Goal: Task Accomplishment & Management: Manage account settings

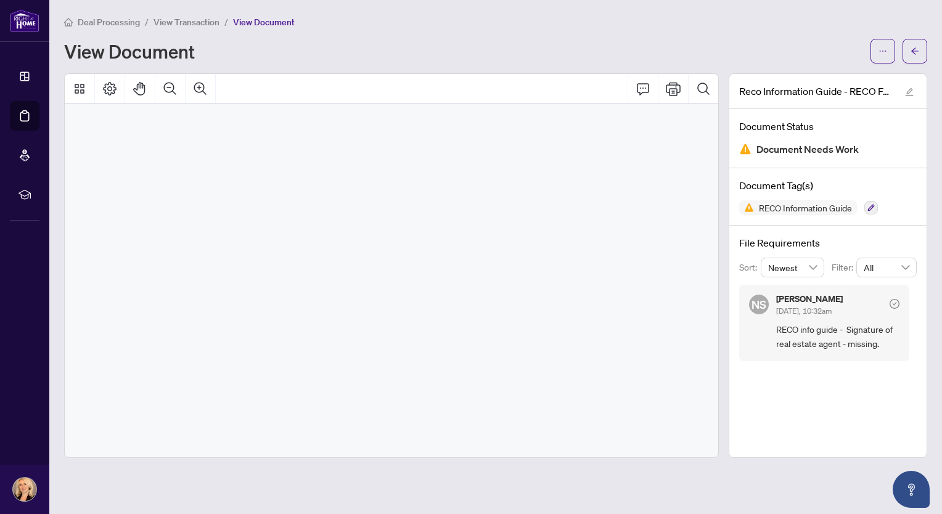
scroll to position [10064, 0]
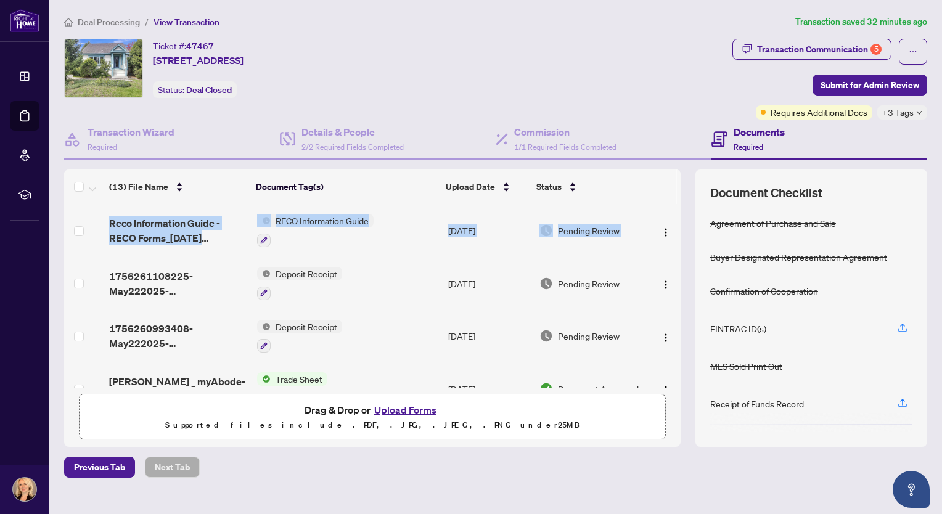
drag, startPoint x: 667, startPoint y: 220, endPoint x: 668, endPoint y: 287, distance: 67.8
click at [668, 287] on div "Reco Information Guide - RECO Forms_[DATE] 22_30_14.pdf RECO Information Guide …" at bounding box center [372, 296] width 617 height 184
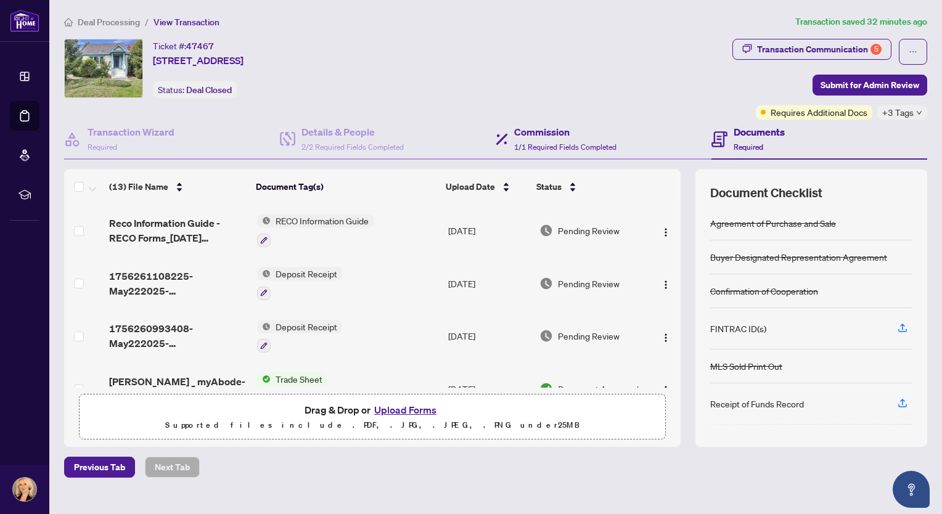
drag, startPoint x: 668, startPoint y: 287, endPoint x: 672, endPoint y: 124, distance: 163.4
click at [672, 124] on div "Commission 1/1 Required Fields Completed" at bounding box center [604, 140] width 216 height 40
type textarea "**********"
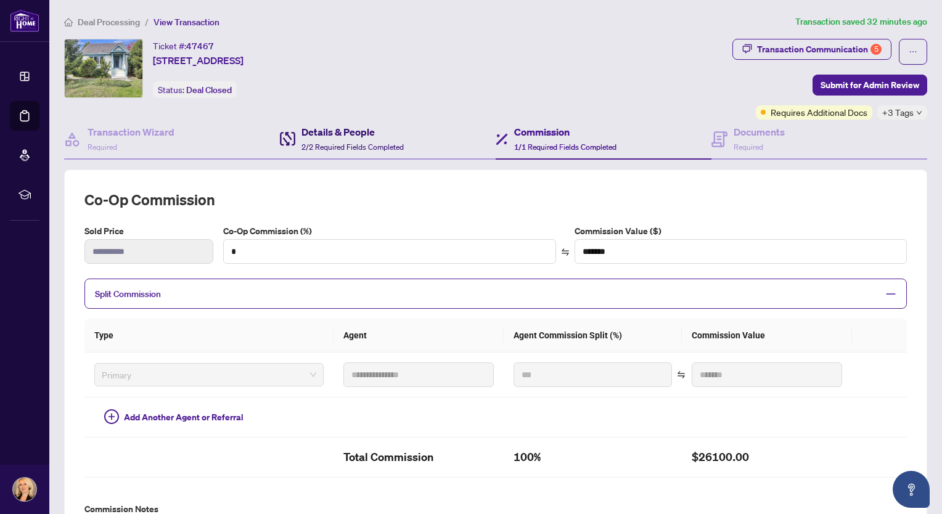
click at [329, 129] on h4 "Details & People" at bounding box center [353, 132] width 102 height 15
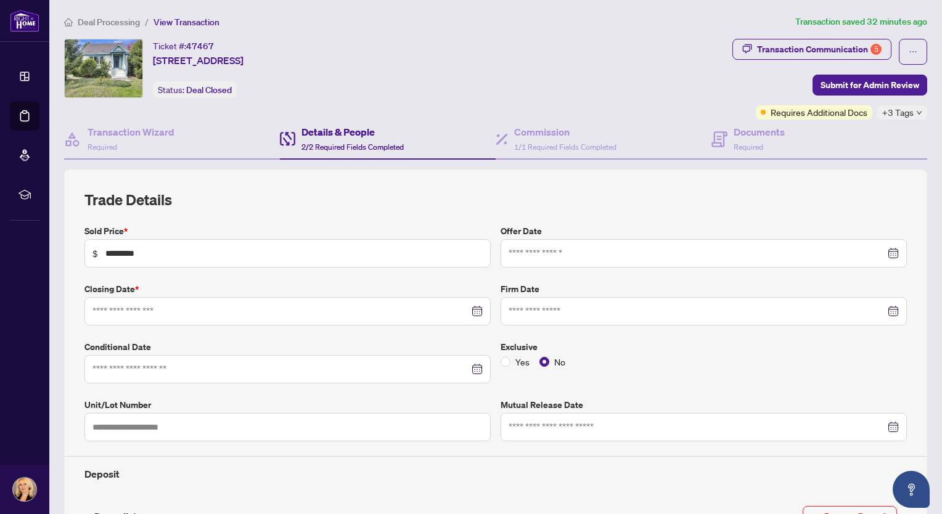
type input "**********"
click at [747, 133] on h4 "Documents" at bounding box center [759, 132] width 51 height 15
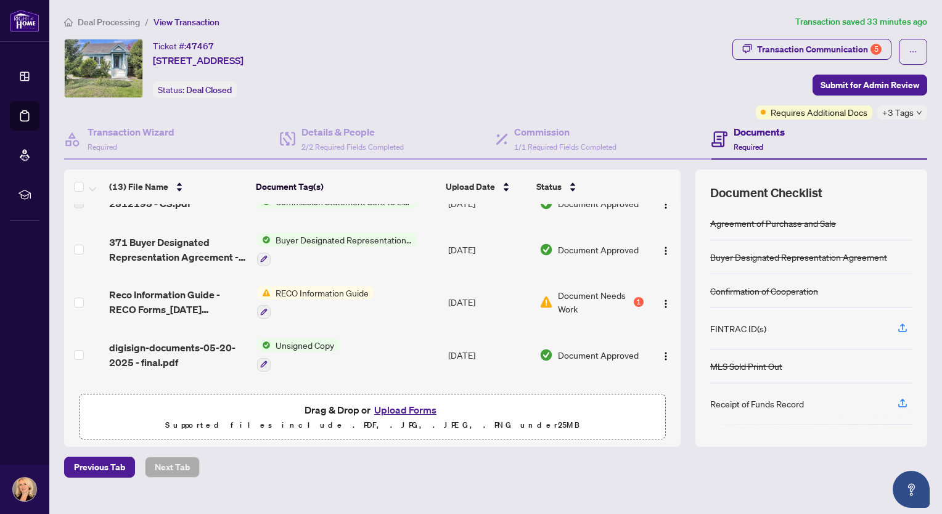
scroll to position [227, 0]
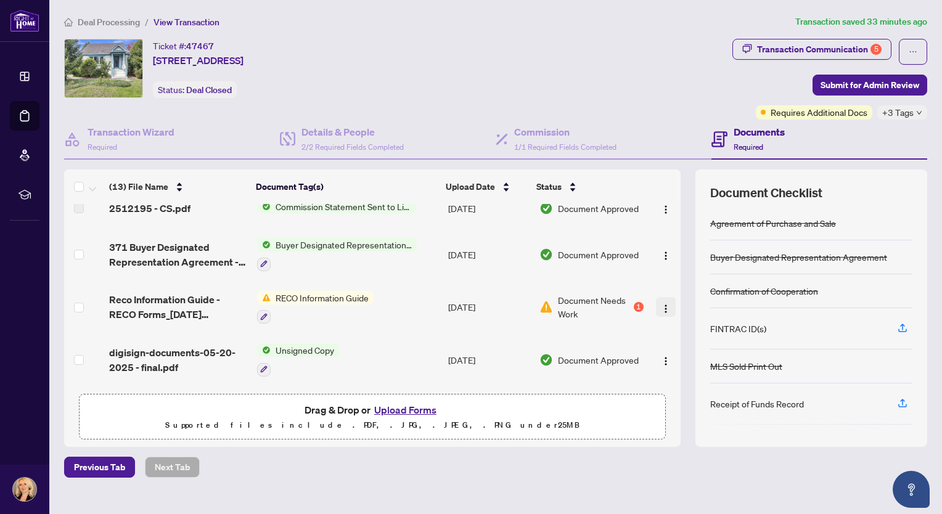
click at [661, 304] on img "button" at bounding box center [666, 309] width 10 height 10
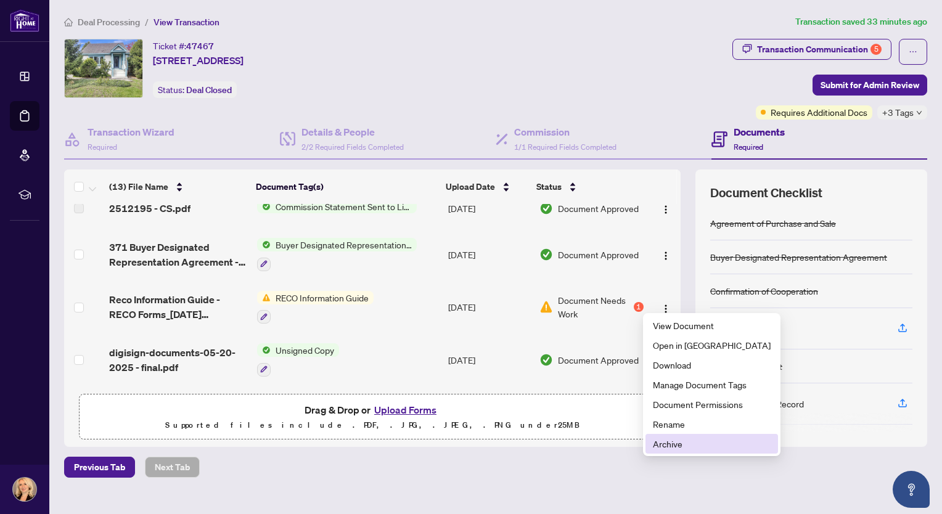
click at [663, 445] on span "Archive" at bounding box center [712, 444] width 118 height 14
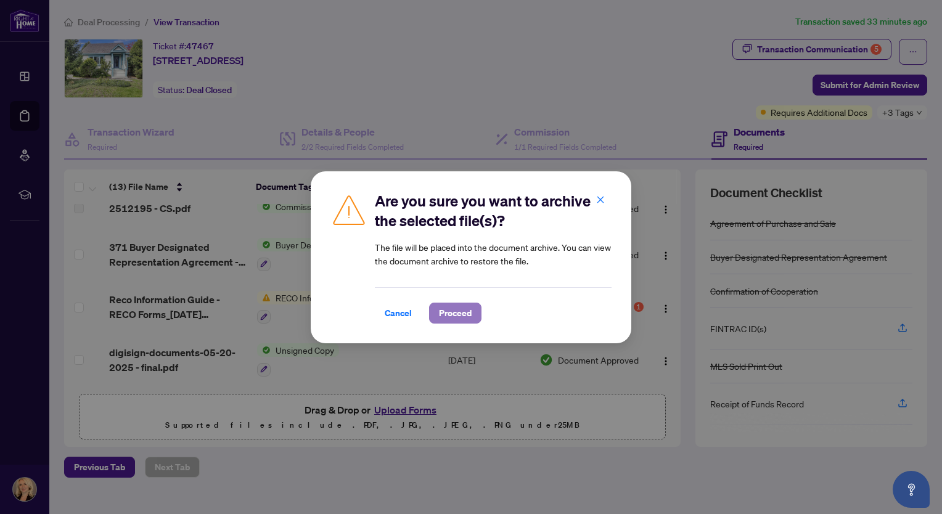
click at [466, 314] on span "Proceed" at bounding box center [455, 313] width 33 height 20
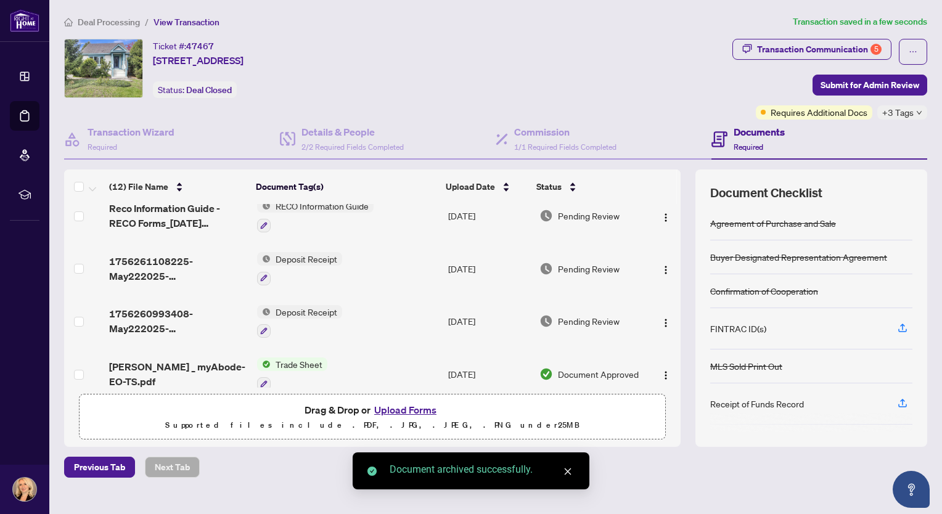
scroll to position [0, 0]
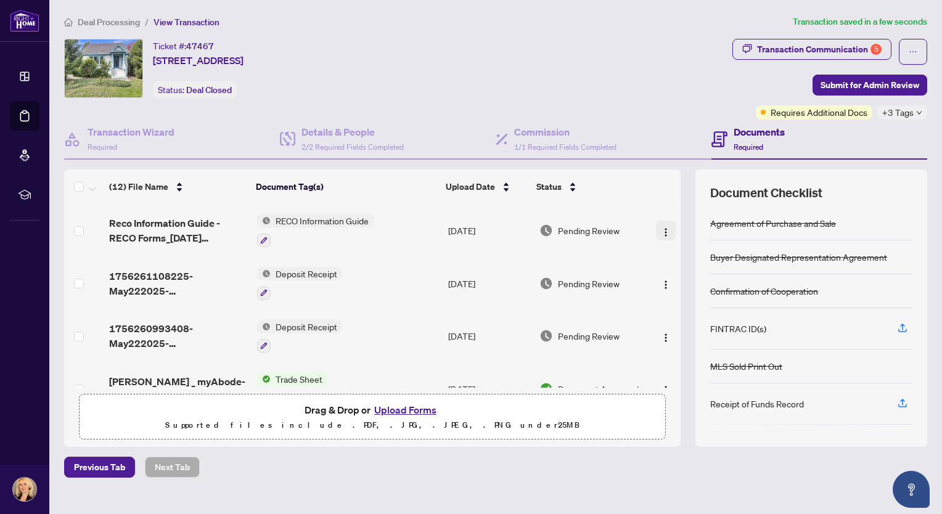
click at [661, 228] on img "button" at bounding box center [666, 233] width 10 height 10
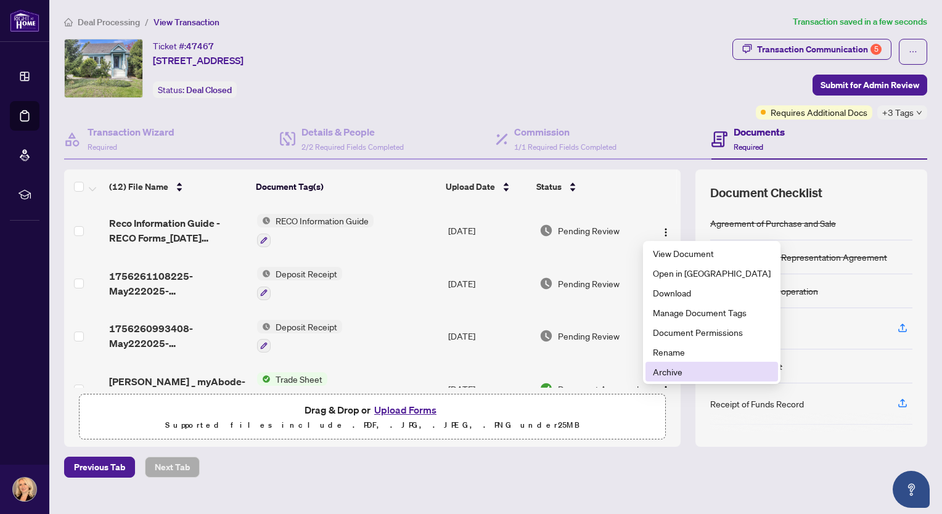
click at [668, 372] on span "Archive" at bounding box center [712, 372] width 118 height 14
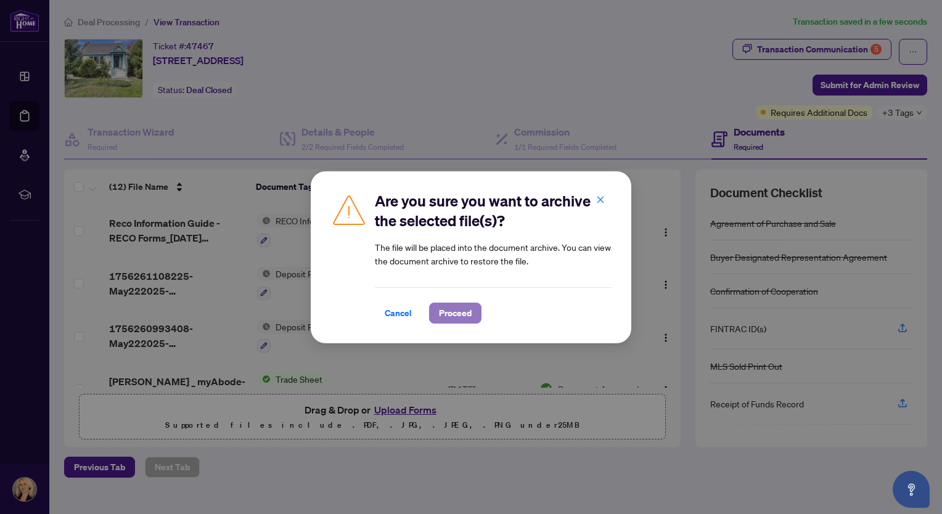
click at [469, 314] on span "Proceed" at bounding box center [455, 313] width 33 height 20
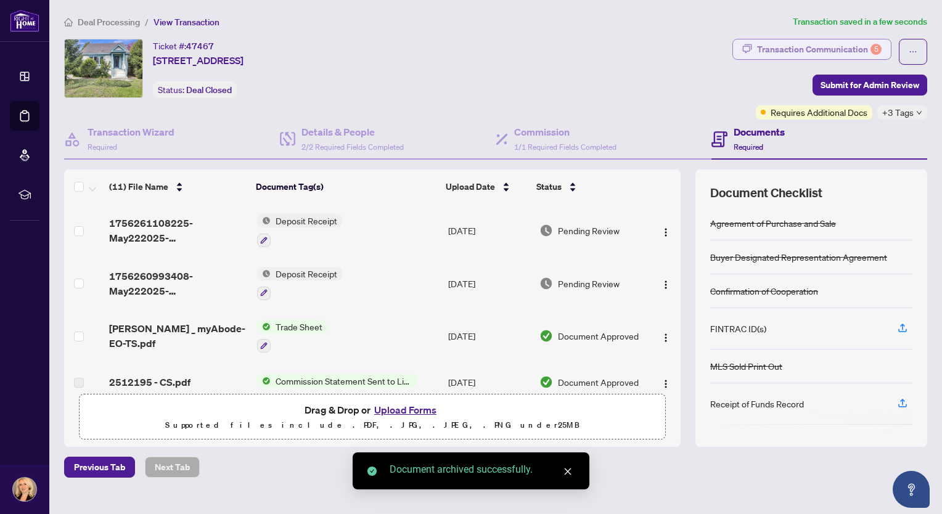
click at [787, 48] on div "Transaction Communication 5" at bounding box center [819, 49] width 125 height 20
type textarea "**********"
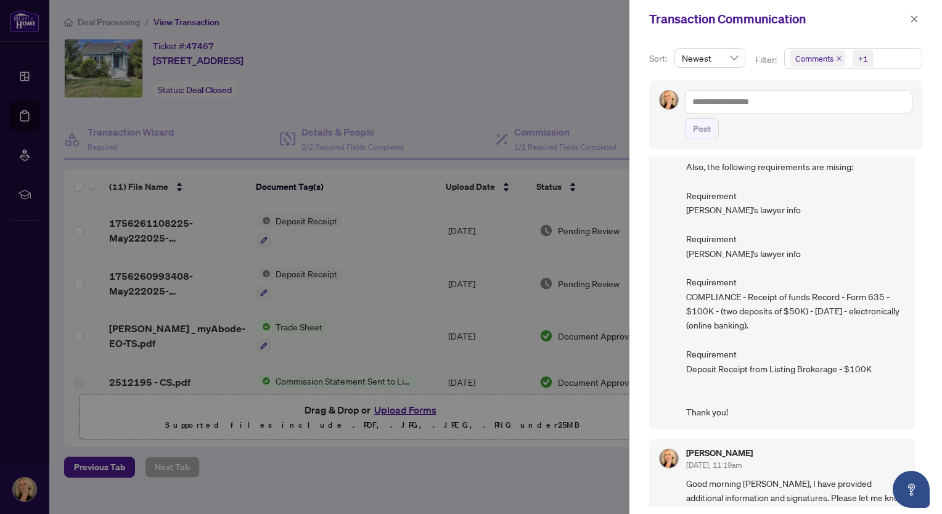
scroll to position [185, 0]
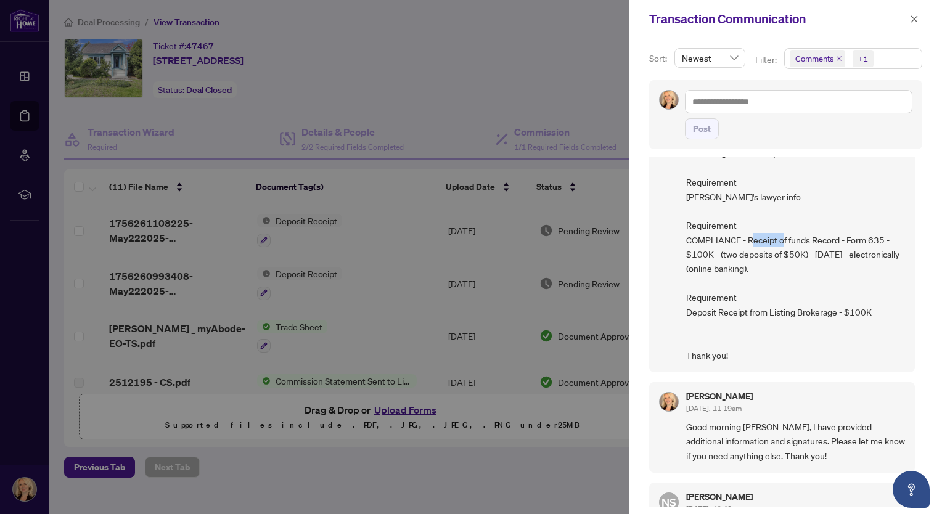
drag, startPoint x: 883, startPoint y: 236, endPoint x: 848, endPoint y: 238, distance: 34.6
click at [848, 238] on span "Hi [PERSON_NAME], Please be advised that the RECO Info Guide you uploaded is no…" at bounding box center [795, 190] width 219 height 346
drag, startPoint x: 848, startPoint y: 238, endPoint x: 855, endPoint y: 236, distance: 6.4
copy span "Form 635"
click at [501, 89] on div at bounding box center [471, 257] width 942 height 514
